Goal: Navigation & Orientation: Find specific page/section

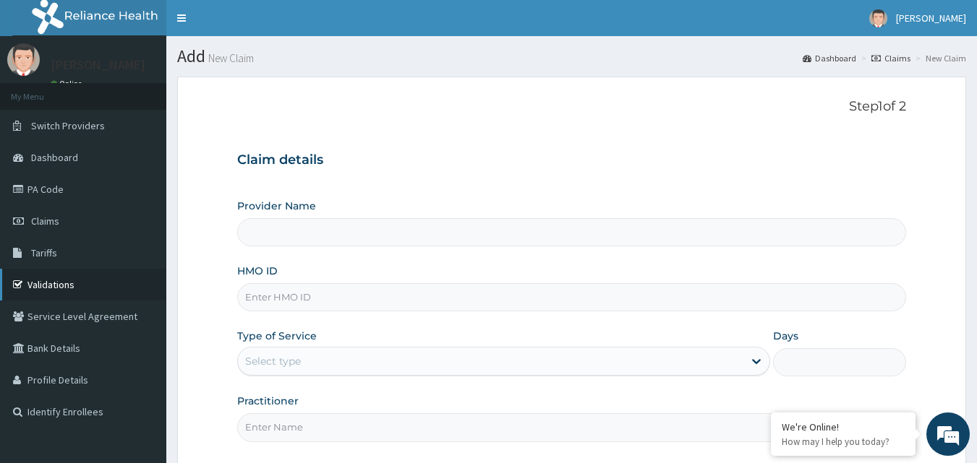
click at [49, 282] on link "Validations" at bounding box center [83, 285] width 166 height 32
click at [51, 187] on link "PA Code" at bounding box center [83, 190] width 166 height 32
click at [56, 128] on span "Switch Providers" at bounding box center [68, 125] width 74 height 13
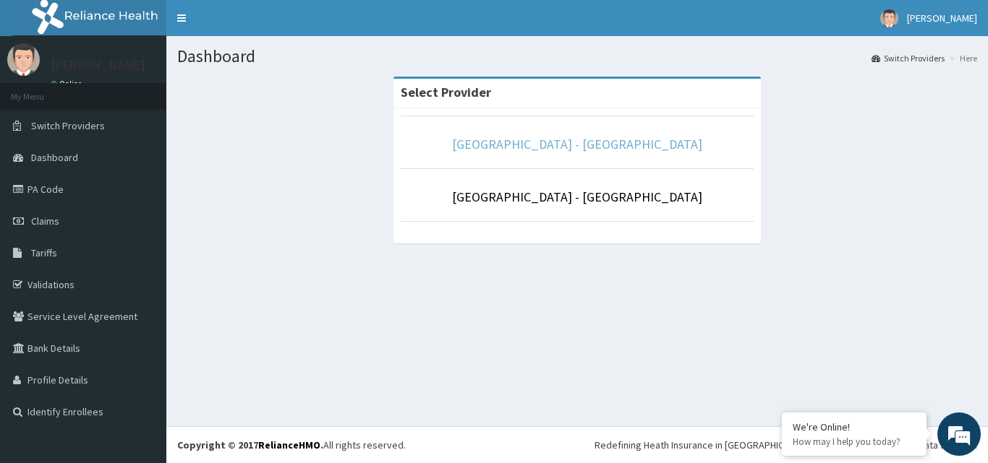
click at [550, 147] on link "[GEOGRAPHIC_DATA] - [GEOGRAPHIC_DATA]" at bounding box center [577, 144] width 250 height 17
